Goal: Task Accomplishment & Management: Use online tool/utility

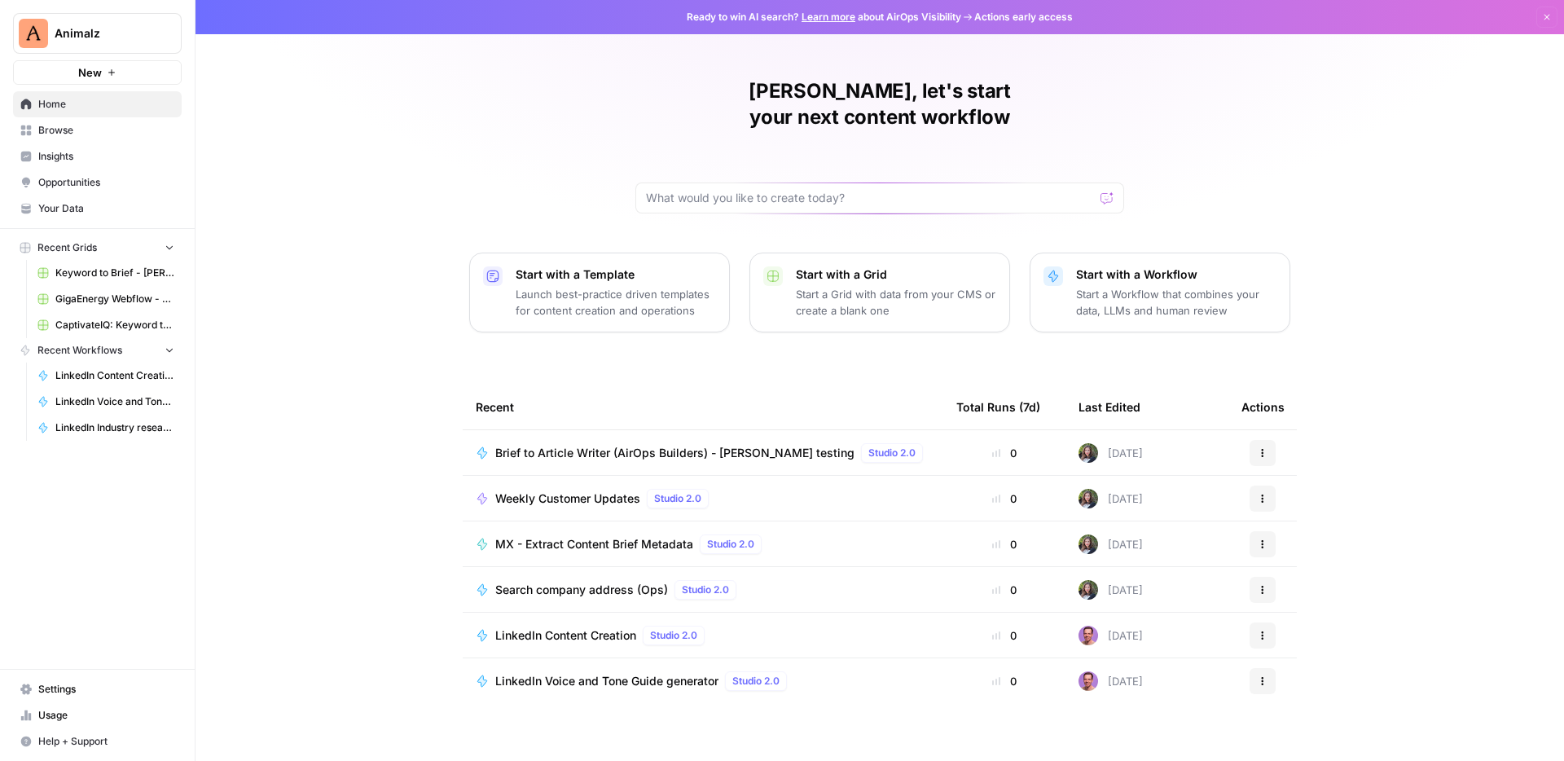
click at [86, 692] on span "Settings" at bounding box center [106, 689] width 136 height 15
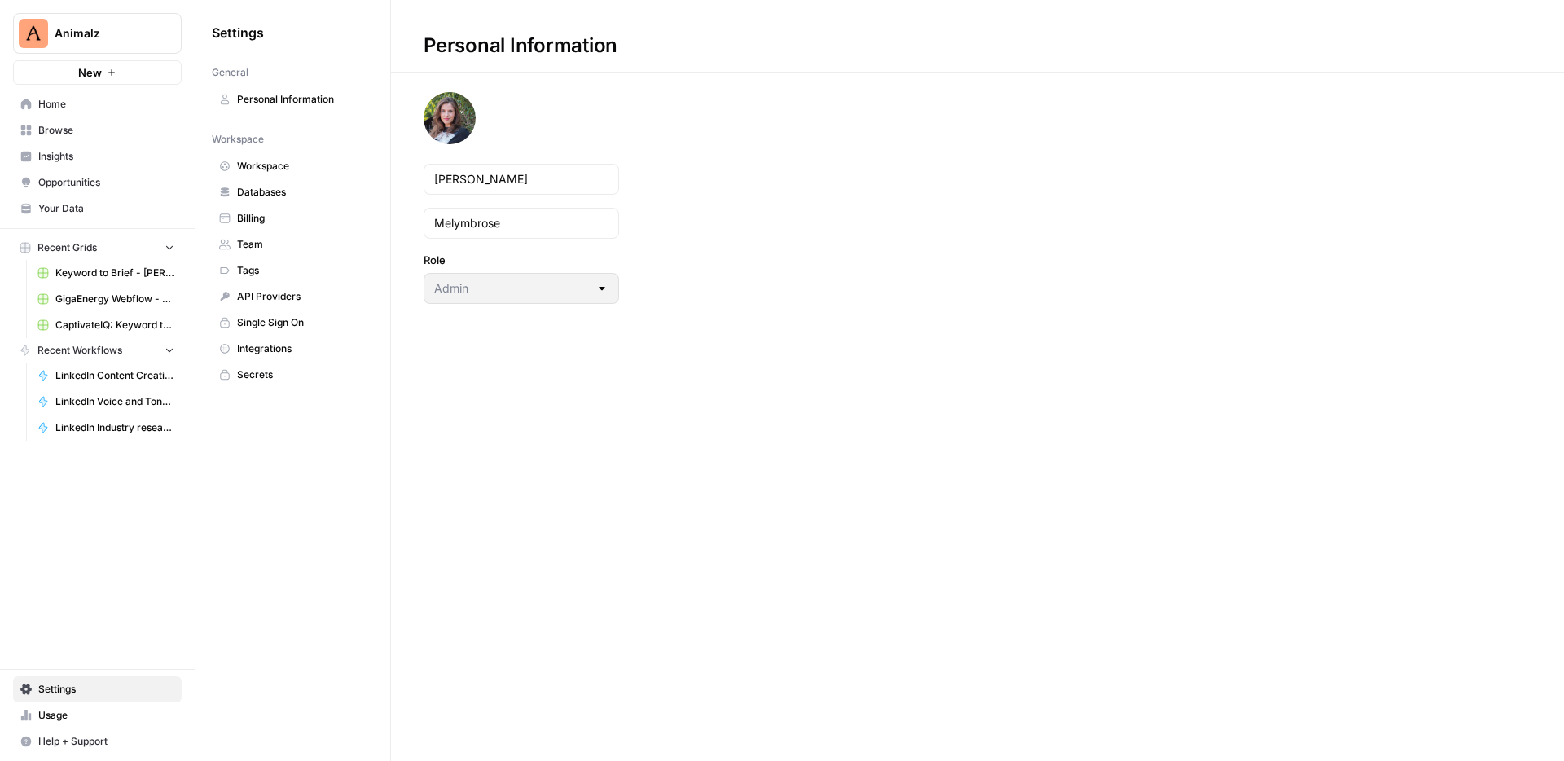
click at [263, 191] on span "Databases" at bounding box center [302, 192] width 130 height 15
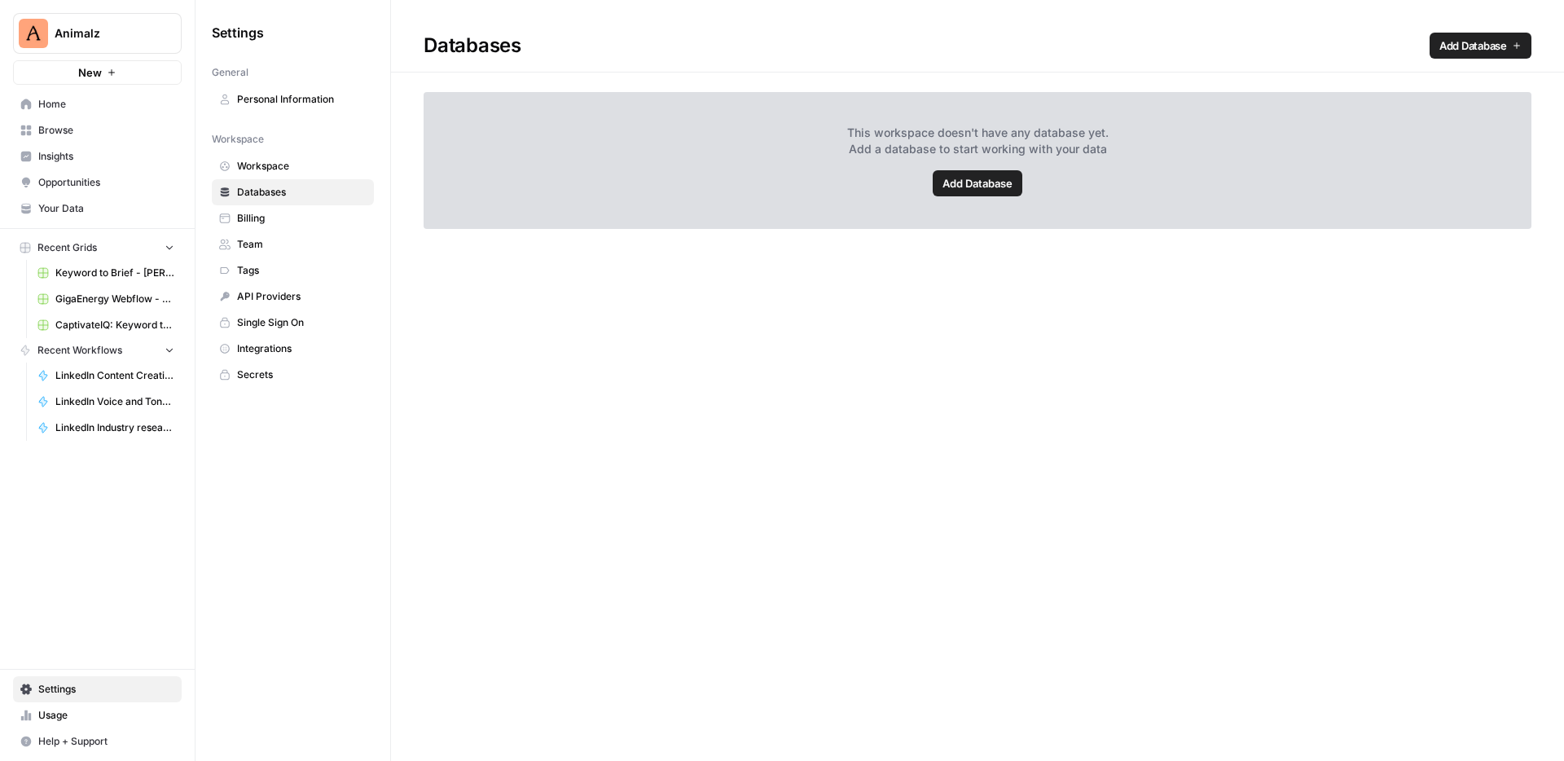
click at [993, 178] on span "Add Database" at bounding box center [977, 183] width 70 height 16
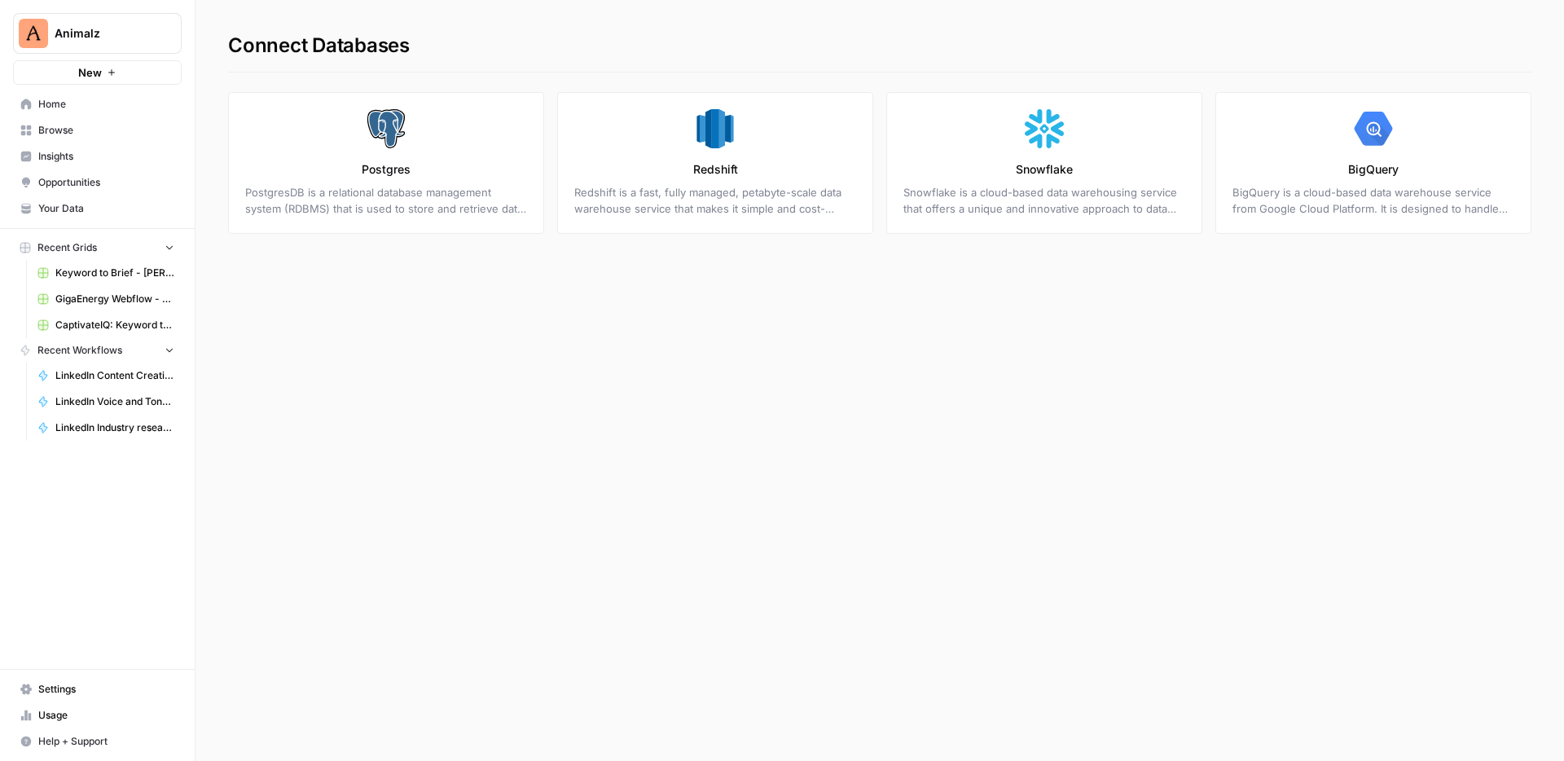
click at [70, 683] on span "Settings" at bounding box center [106, 689] width 136 height 15
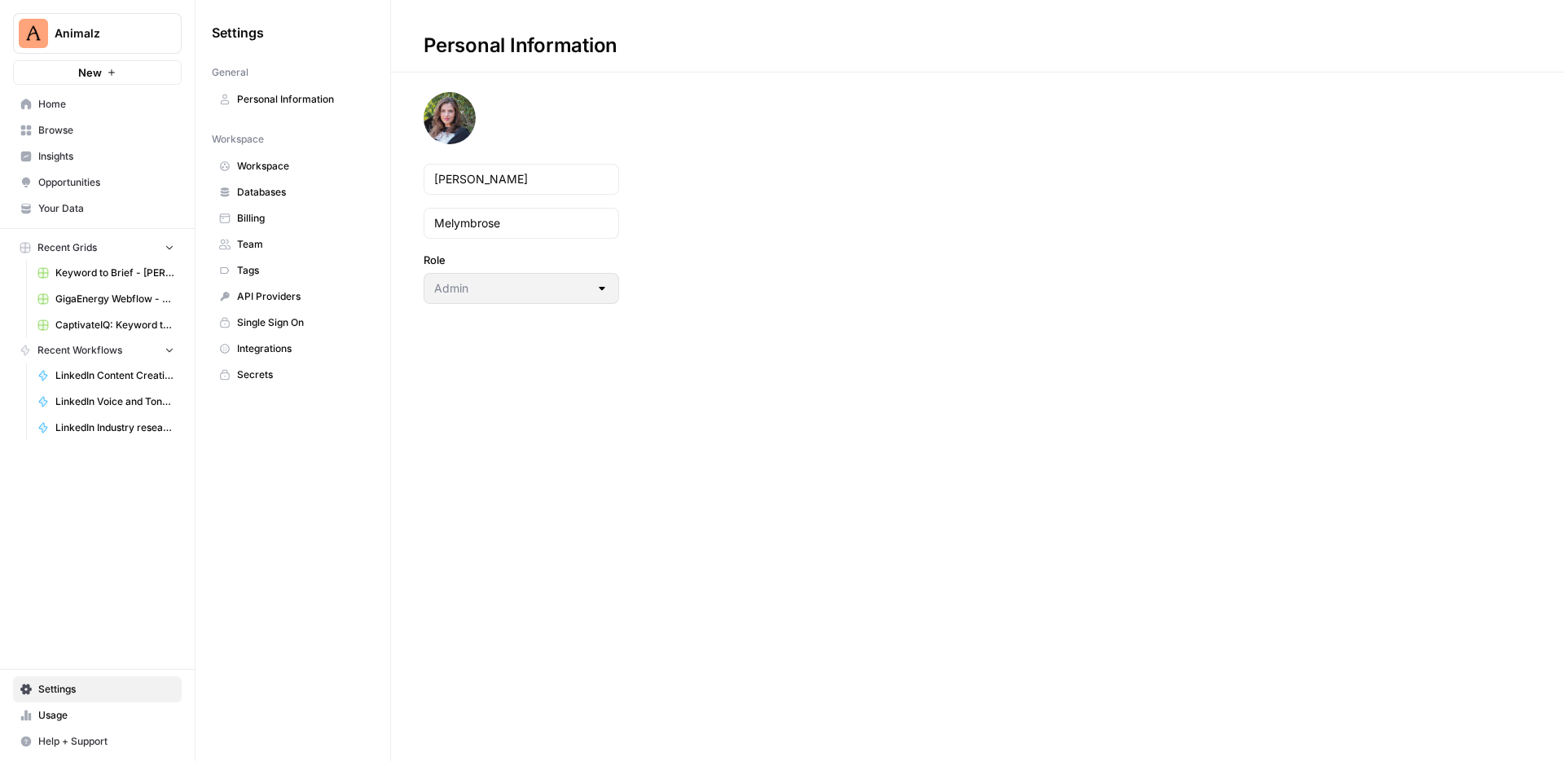
click at [237, 341] on span "Integrations" at bounding box center [302, 348] width 130 height 15
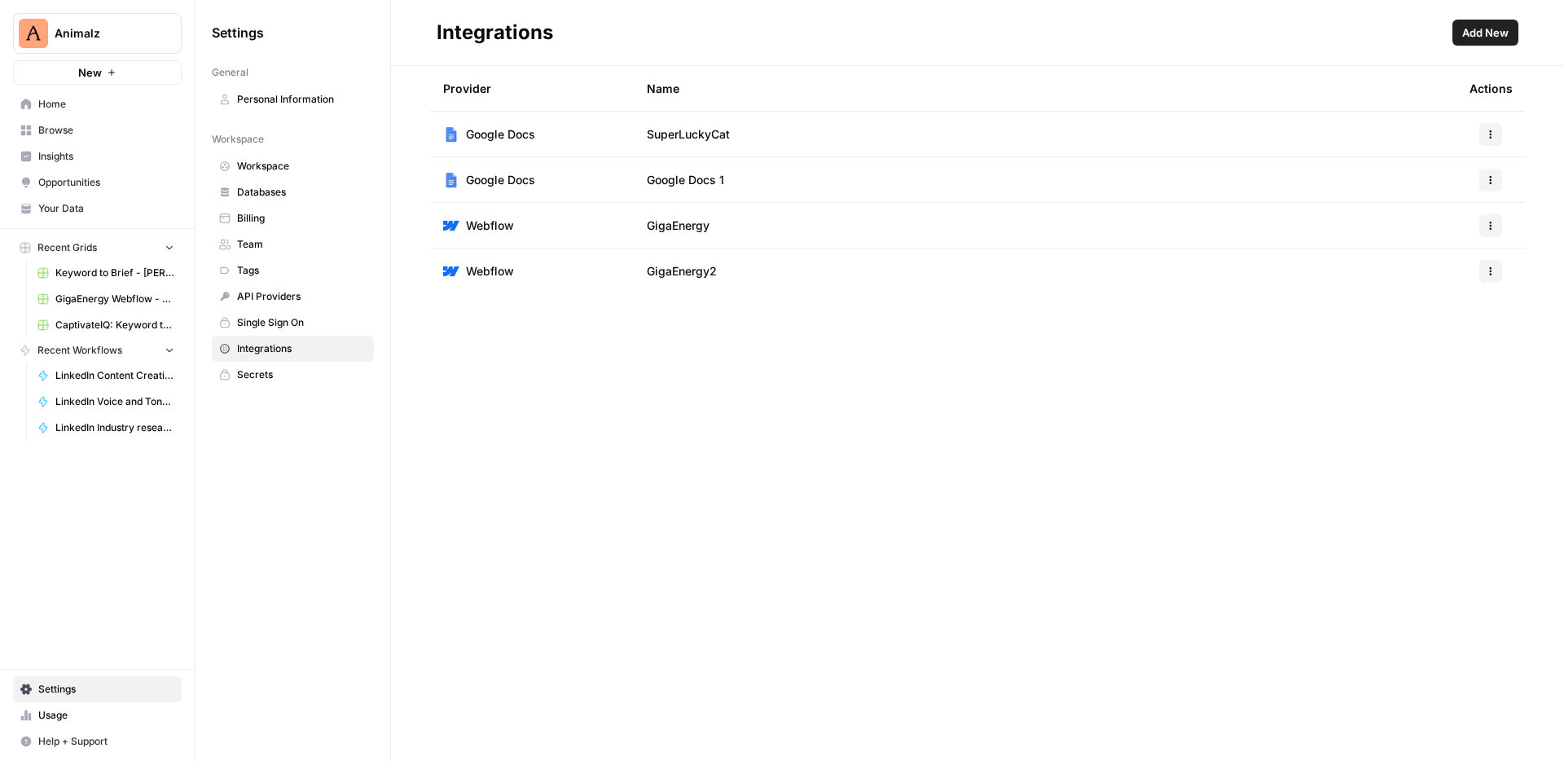
click at [1456, 37] on button "Add New" at bounding box center [1485, 33] width 66 height 26
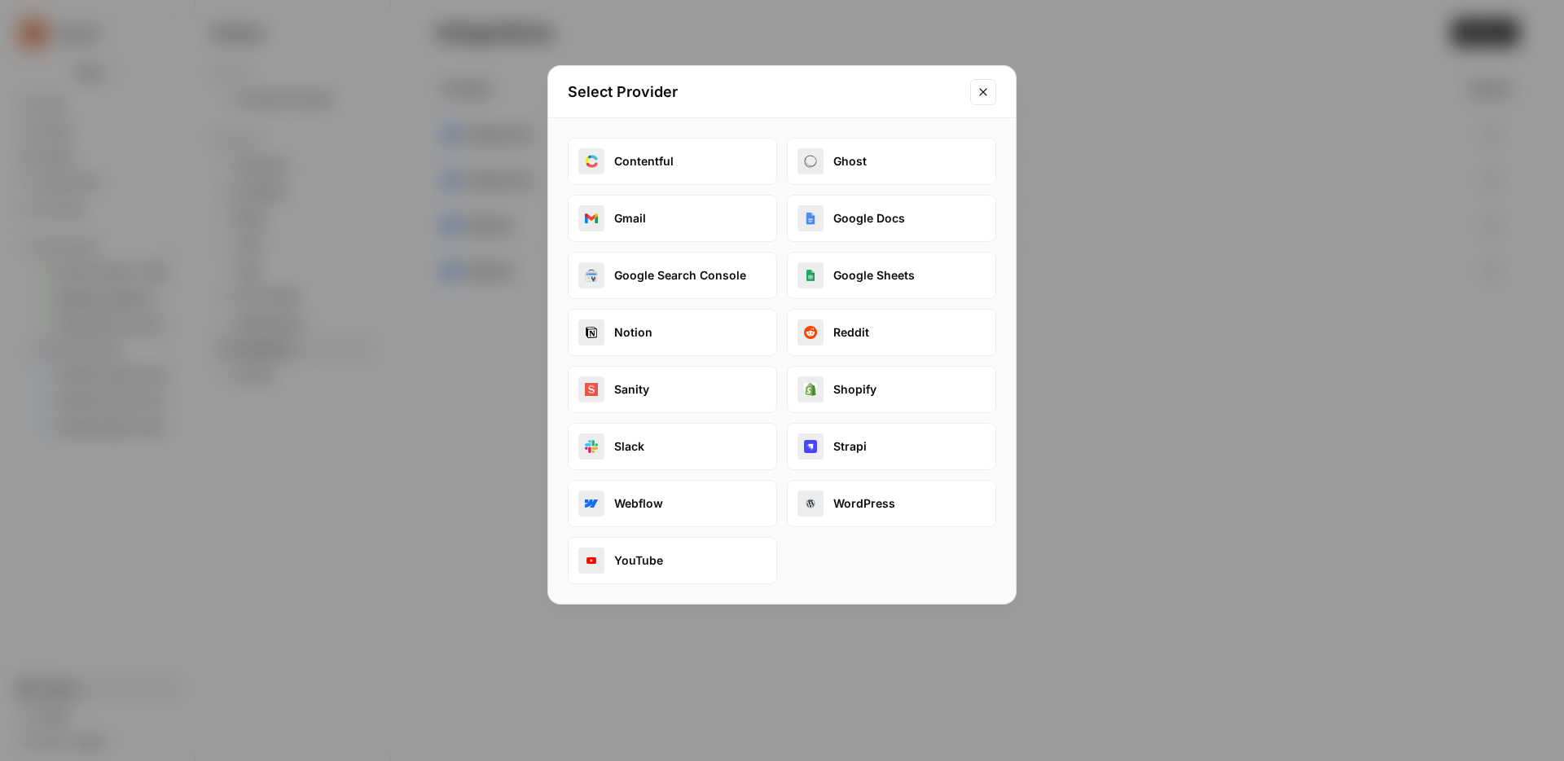
click at [972, 85] on button "Close modal" at bounding box center [983, 92] width 26 height 26
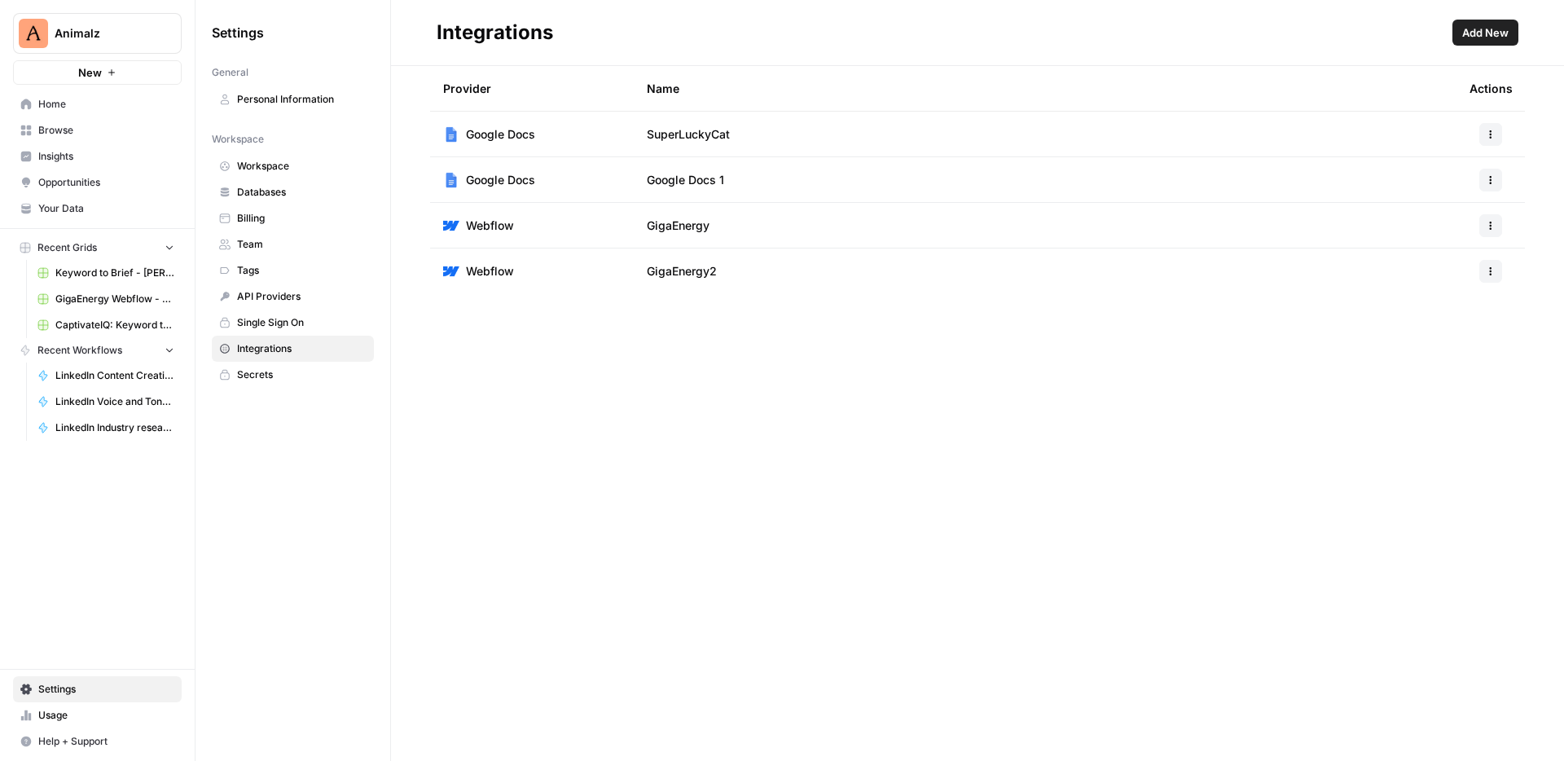
click at [75, 737] on span "Help + Support" at bounding box center [106, 741] width 136 height 15
click at [265, 669] on link "AirOps Academy" at bounding box center [263, 682] width 142 height 26
click at [216, 707] on link "Docs" at bounding box center [263, 708] width 142 height 26
click at [79, 213] on span "Your Data" at bounding box center [106, 208] width 136 height 15
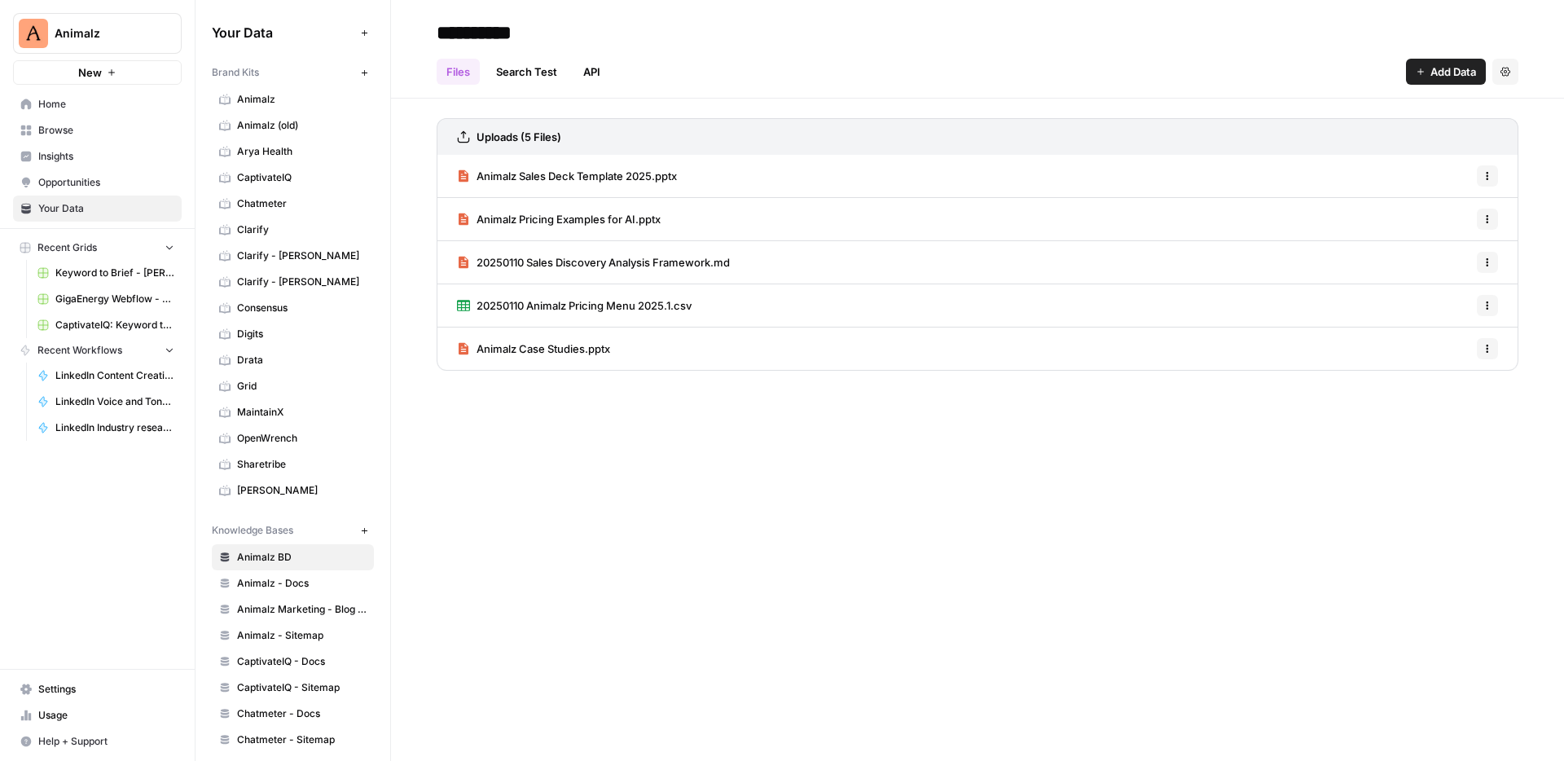
click at [50, 692] on span "Settings" at bounding box center [106, 689] width 136 height 15
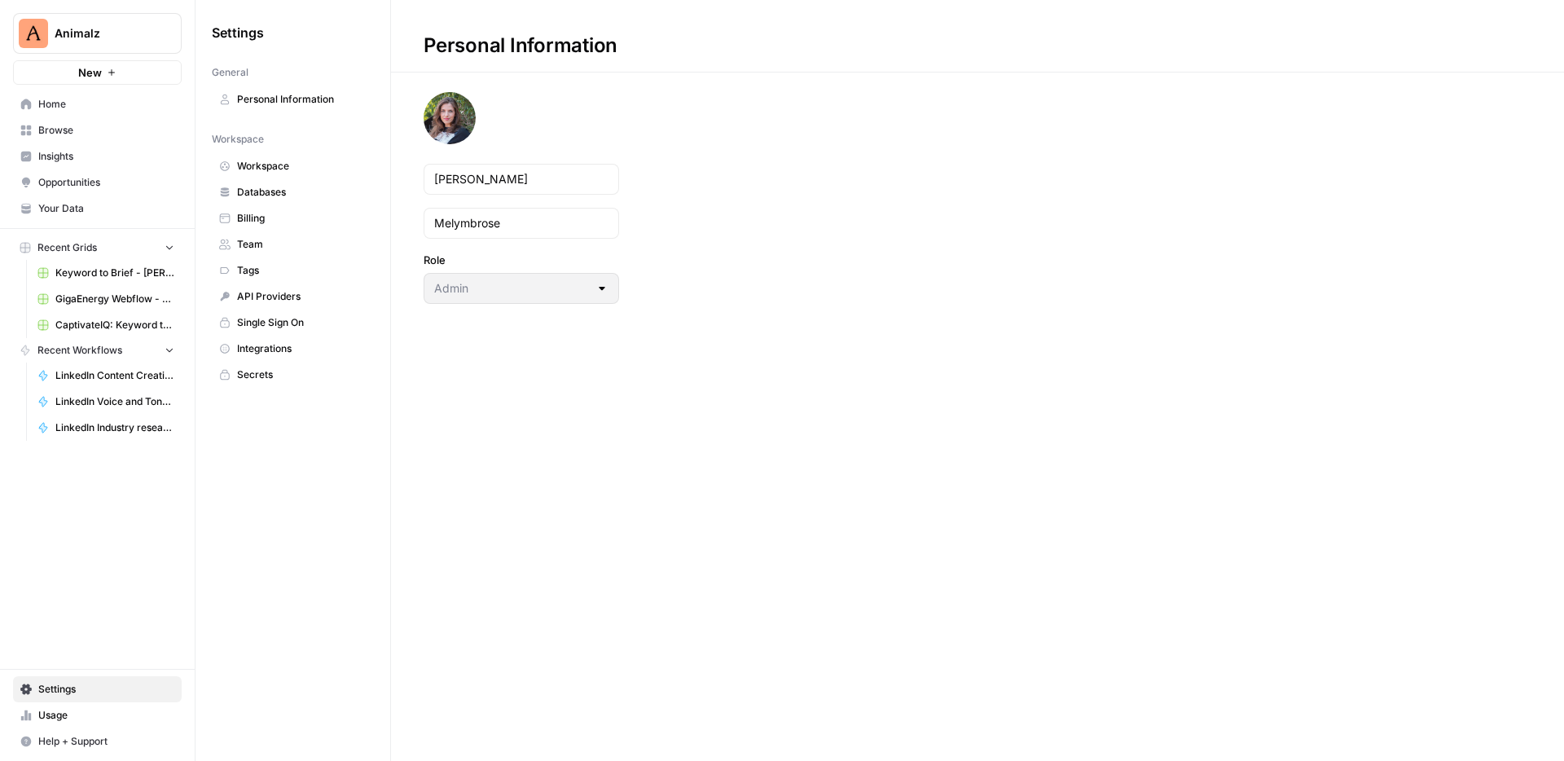
click at [261, 187] on span "Databases" at bounding box center [302, 192] width 130 height 15
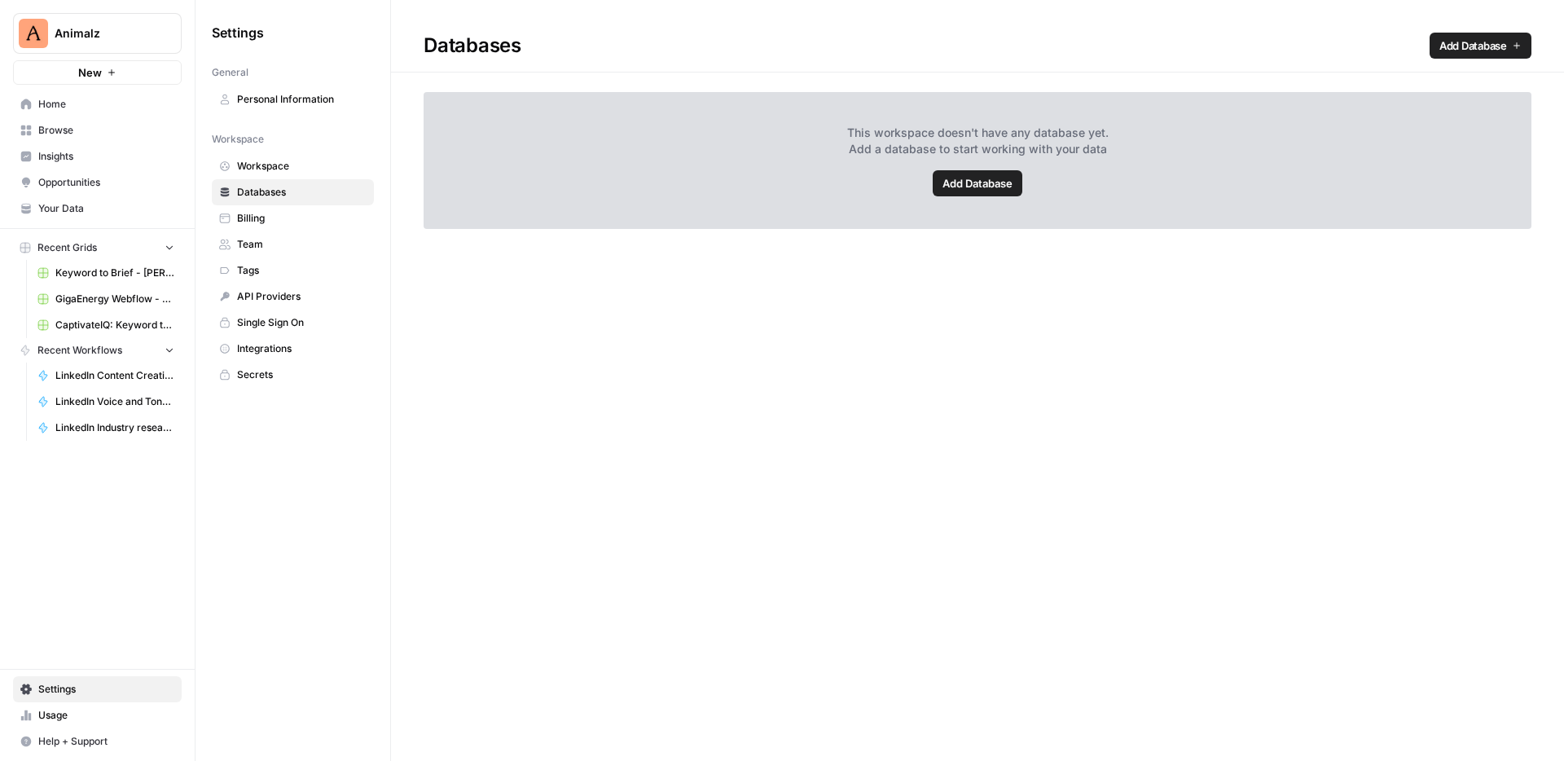
click at [986, 182] on span "Add Database" at bounding box center [977, 183] width 70 height 16
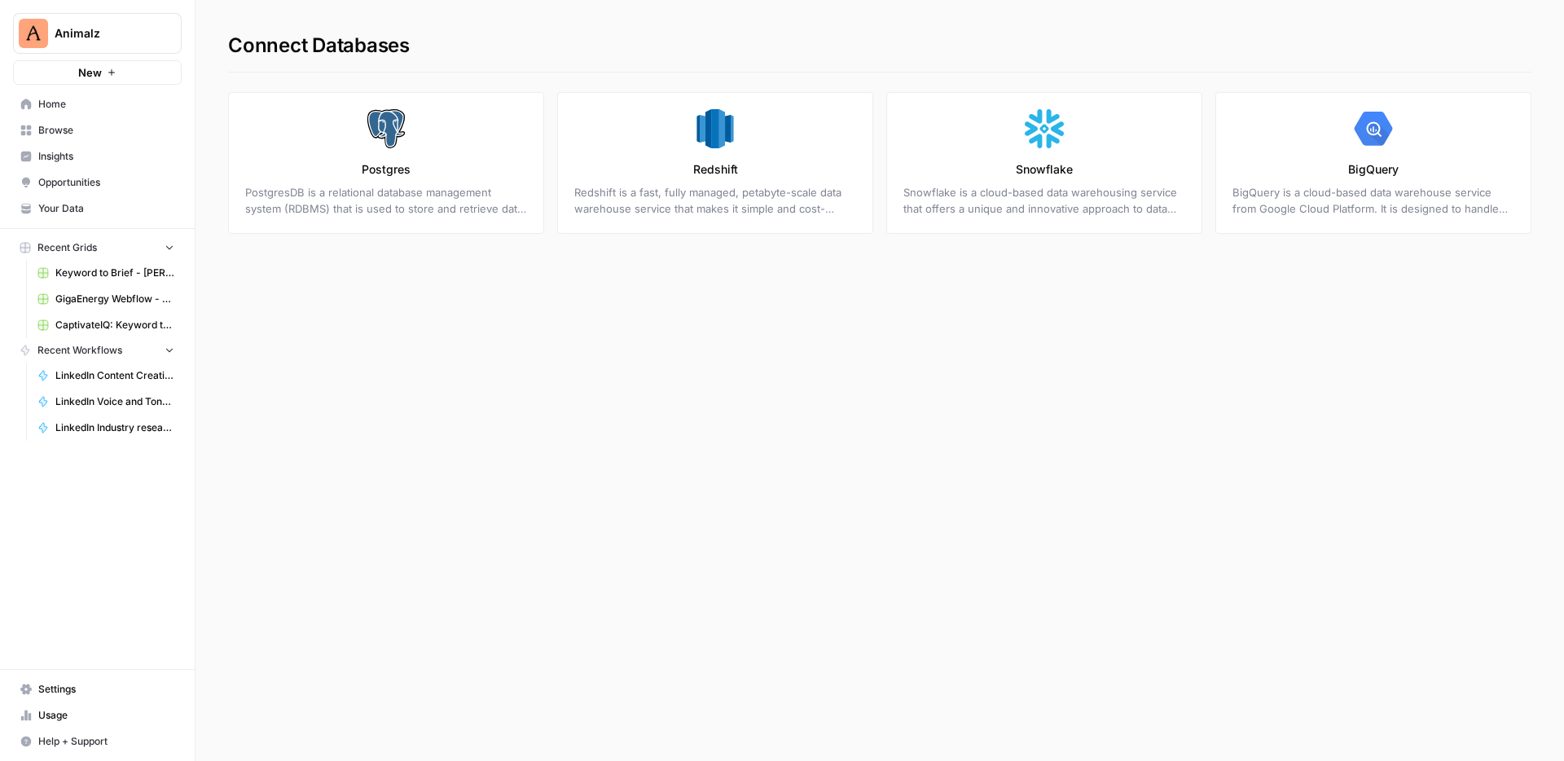
click at [70, 689] on span "Settings" at bounding box center [106, 689] width 136 height 15
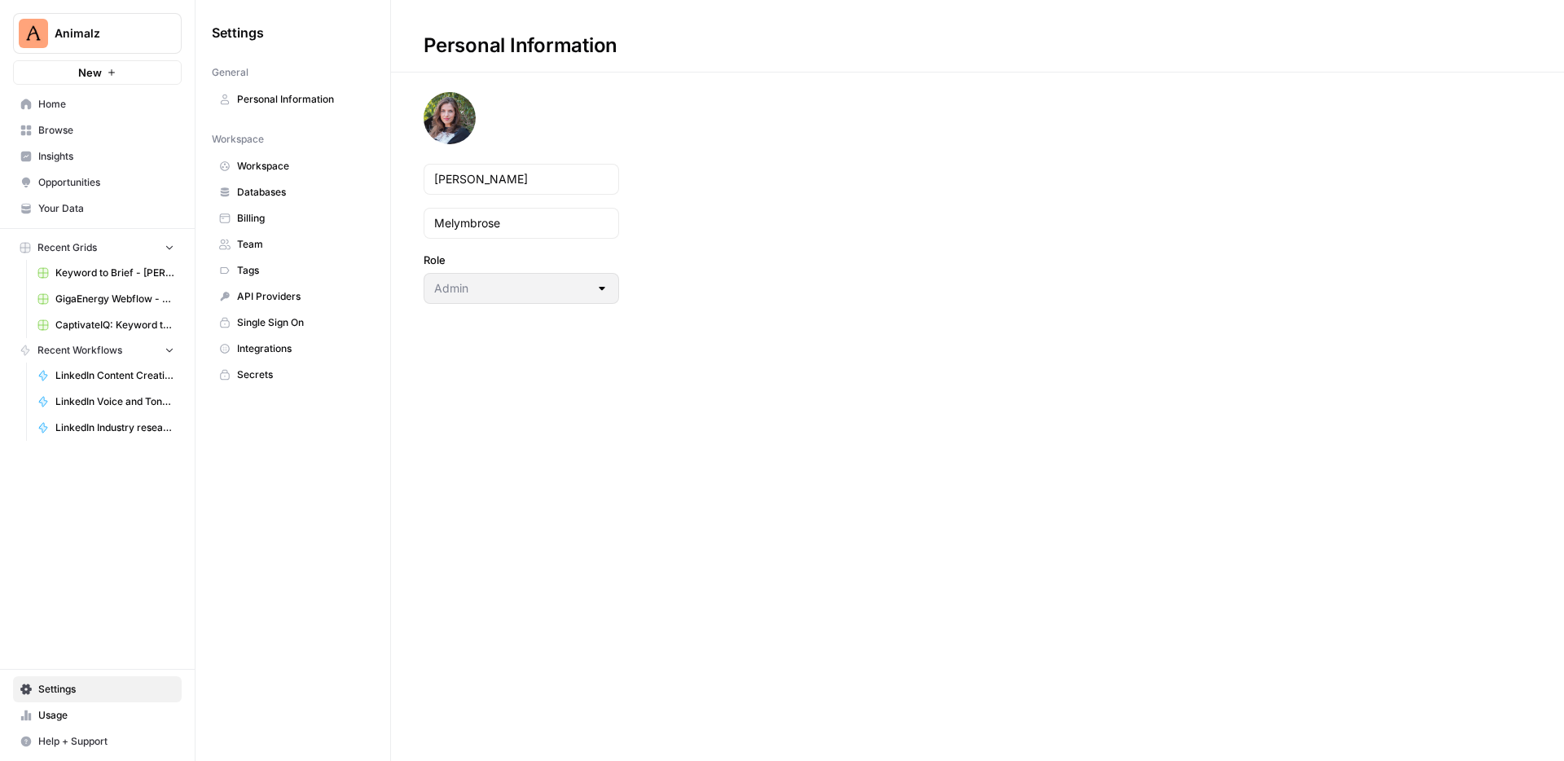
click at [245, 298] on span "API Providers" at bounding box center [302, 296] width 130 height 15
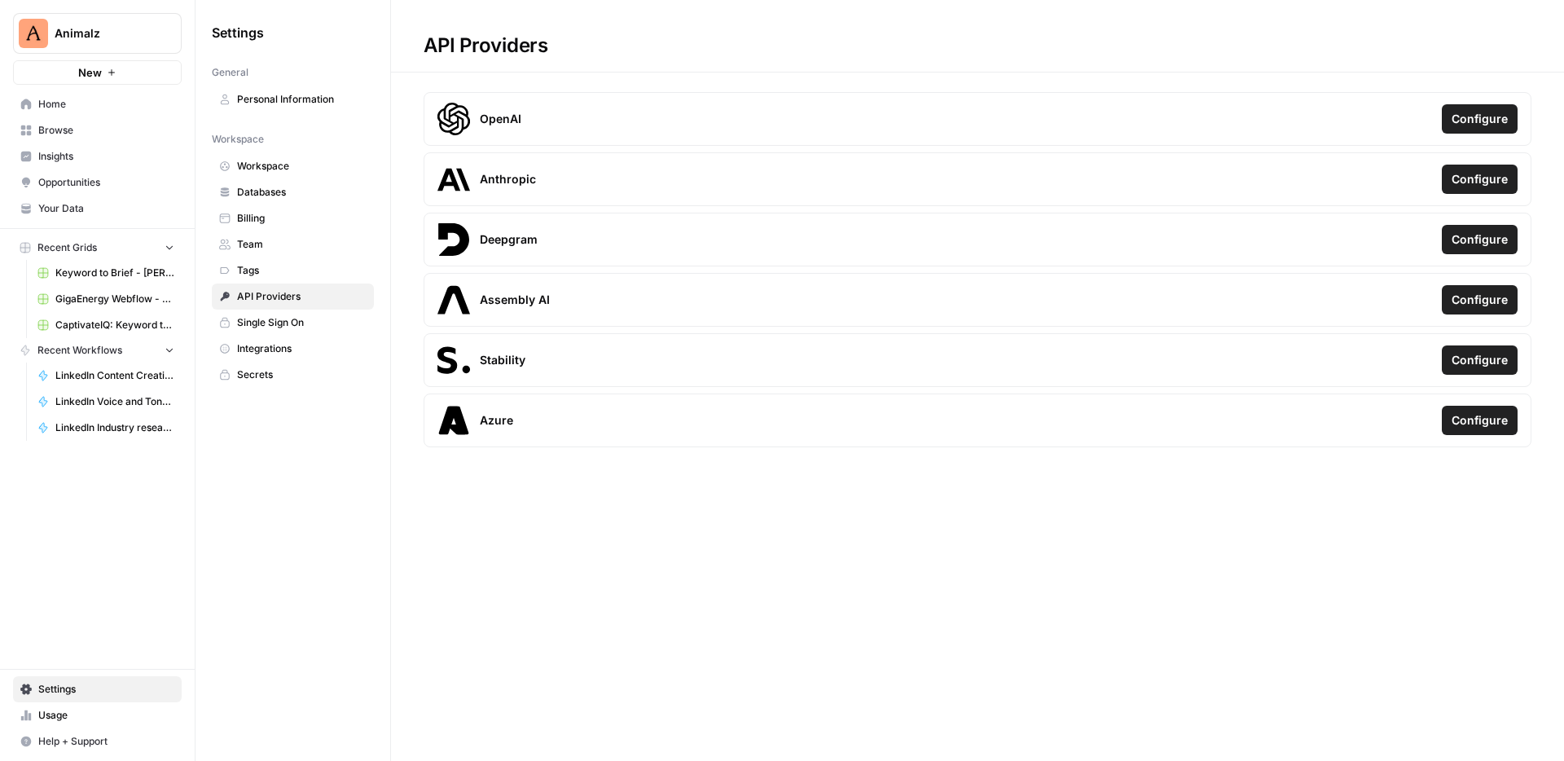
click at [296, 352] on span "Integrations" at bounding box center [302, 348] width 130 height 15
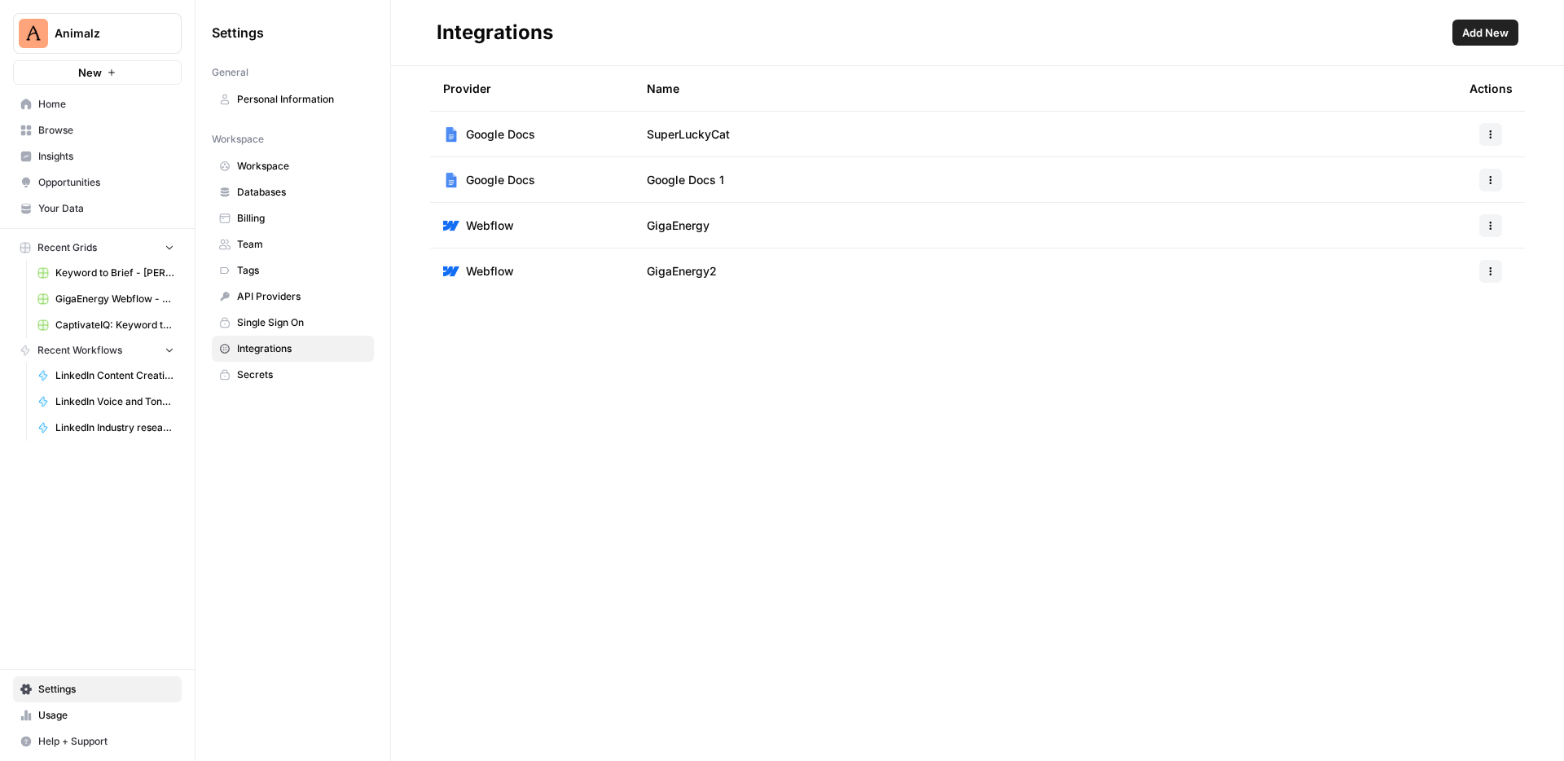
click at [1476, 29] on span "Add New" at bounding box center [1485, 32] width 46 height 16
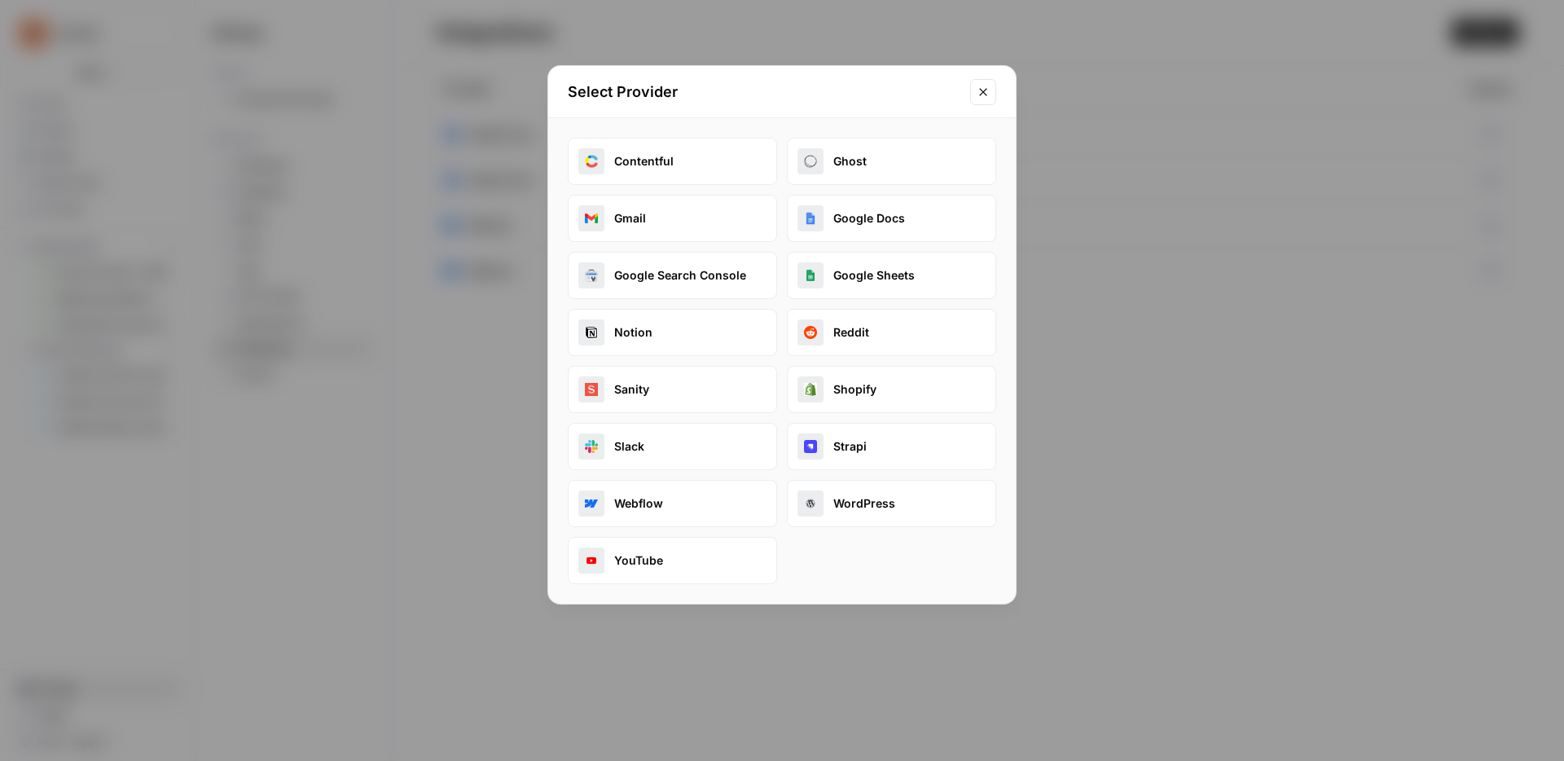
click at [1095, 194] on div "Select Provider Contentful Ghost Gmail Google Docs Google Search Console Google…" at bounding box center [782, 380] width 1564 height 761
